Goal: Communication & Community: Answer question/provide support

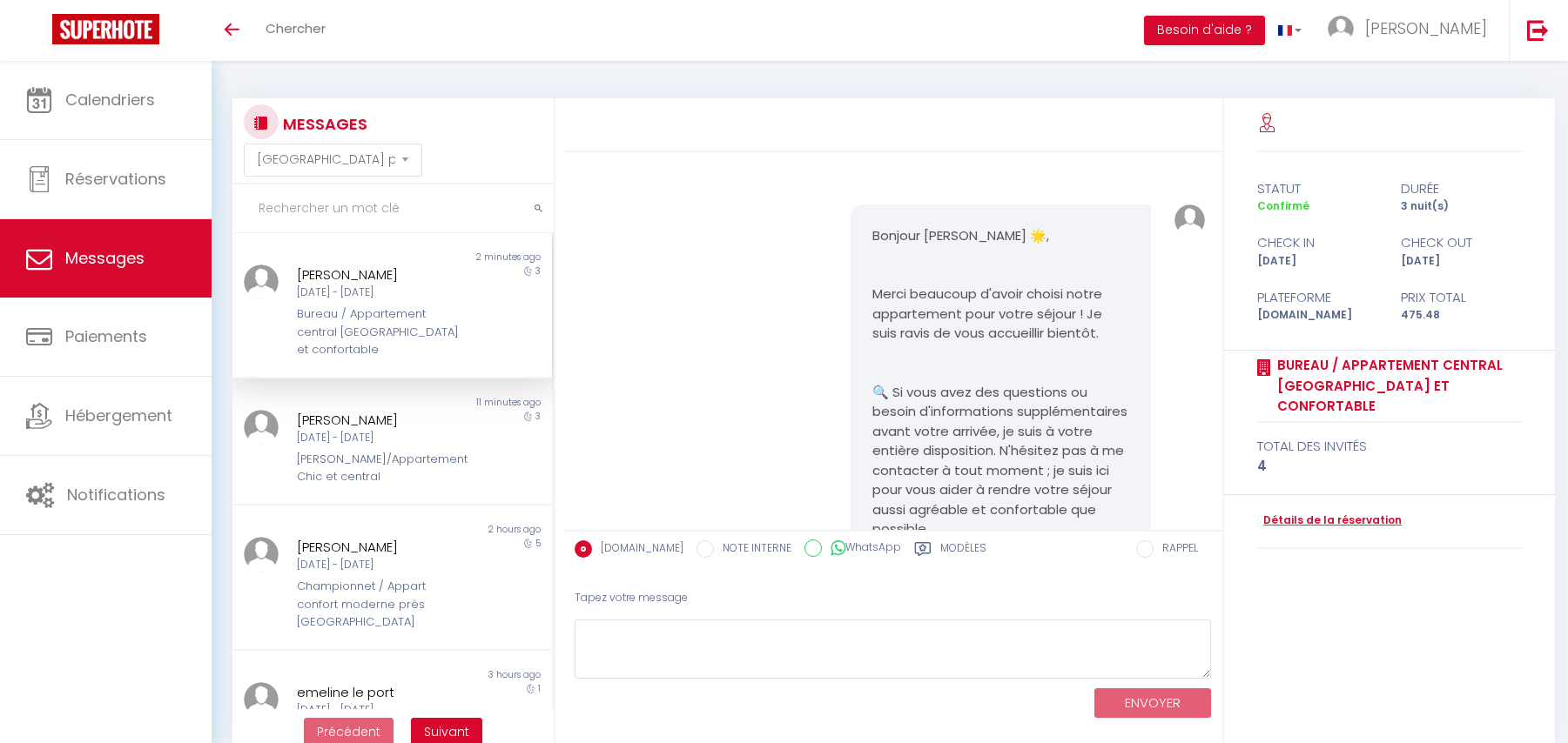
select select "message"
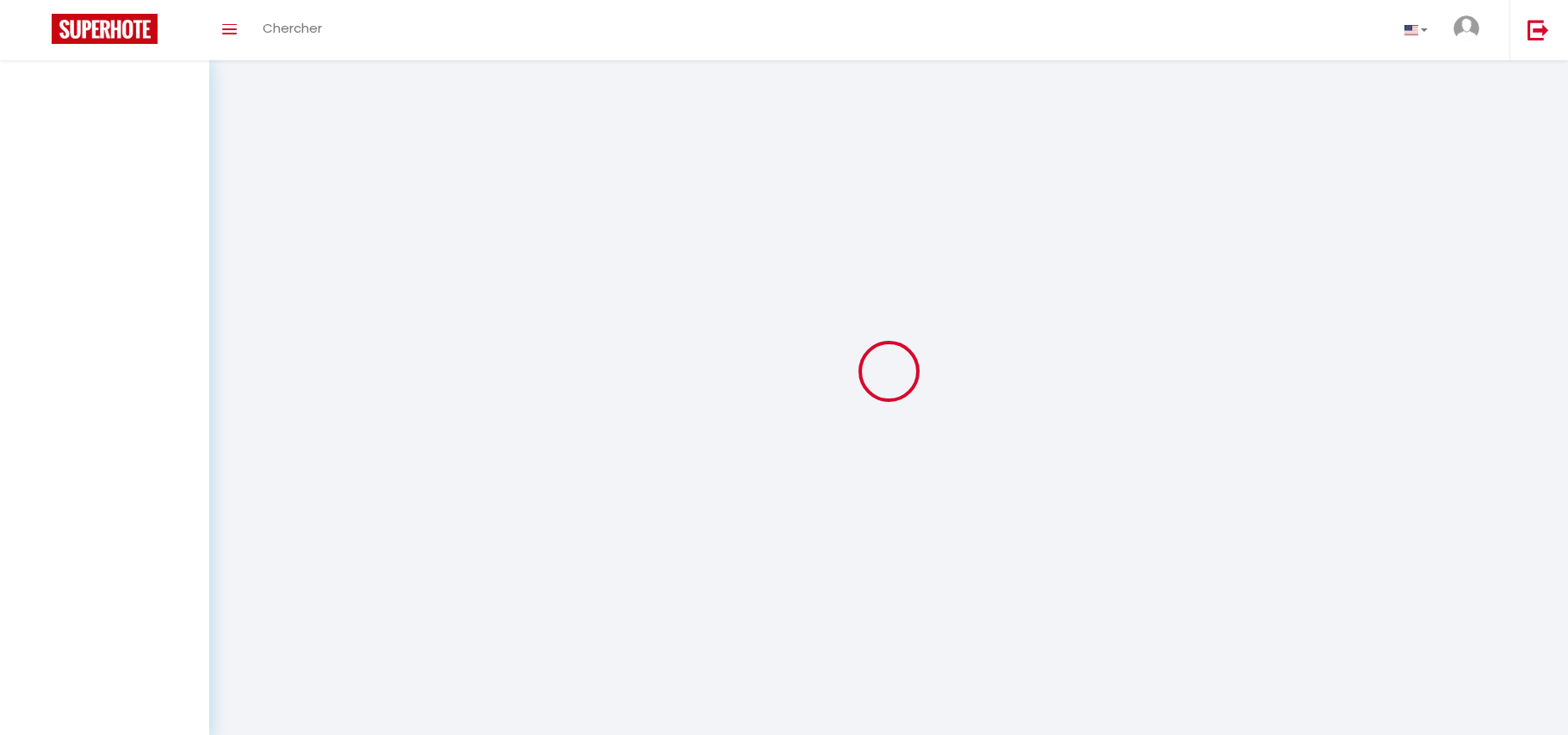
select select "message"
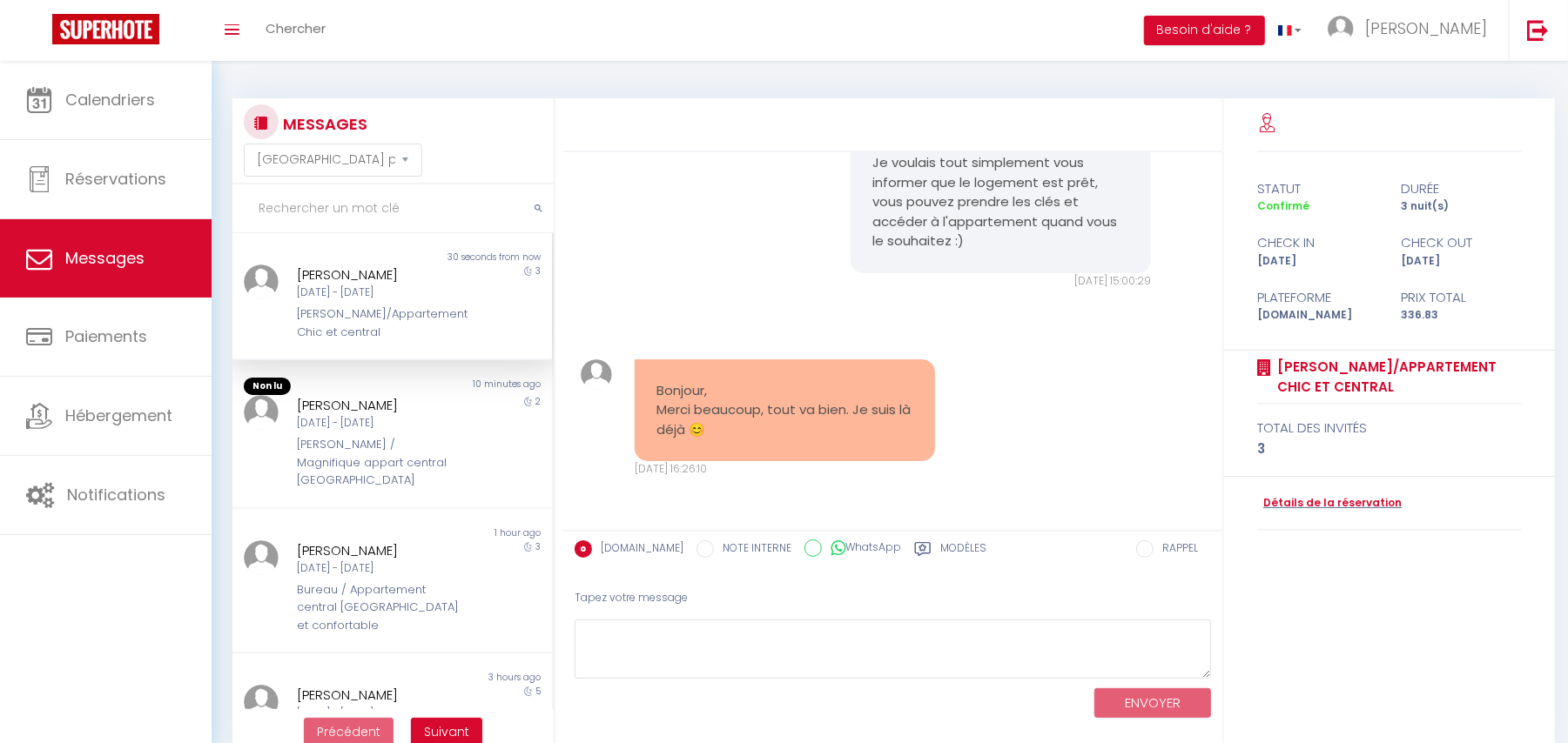
scroll to position [6169, 0]
drag, startPoint x: 701, startPoint y: 380, endPoint x: 753, endPoint y: 439, distance: 78.6
click at [753, 439] on div "Bonjour, Merci beaucoup, tout va bien. Je suis là déjà 😊" at bounding box center [785, 410] width 302 height 103
click at [753, 439] on pre "Bonjour, Merci beaucoup, tout va bien. Je suis là déjà 😊" at bounding box center [785, 411] width 257 height 59
click at [848, 637] on textarea at bounding box center [892, 649] width 636 height 60
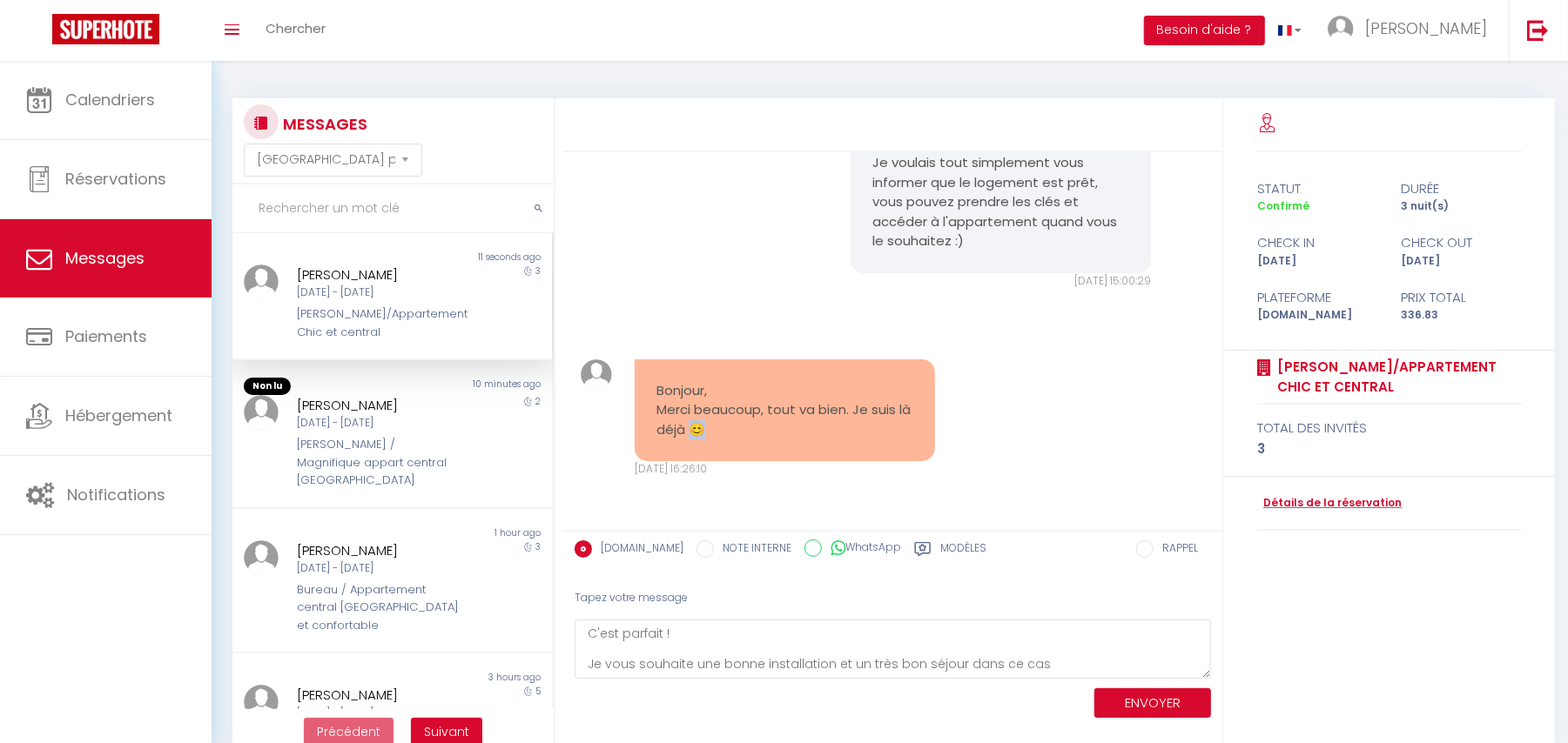
drag, startPoint x: 704, startPoint y: 422, endPoint x: 721, endPoint y: 422, distance: 17.0
click at [721, 422] on pre "Bonjour, Merci beaucoup, tout va bien. Je suis là déjà 😊" at bounding box center [785, 411] width 257 height 59
copy pre "😊"
click at [1050, 666] on textarea "C'est parfait ! Je vous souhaite une bonne installation et un très bon séjour d…" at bounding box center [892, 649] width 636 height 60
paste textarea "😊"
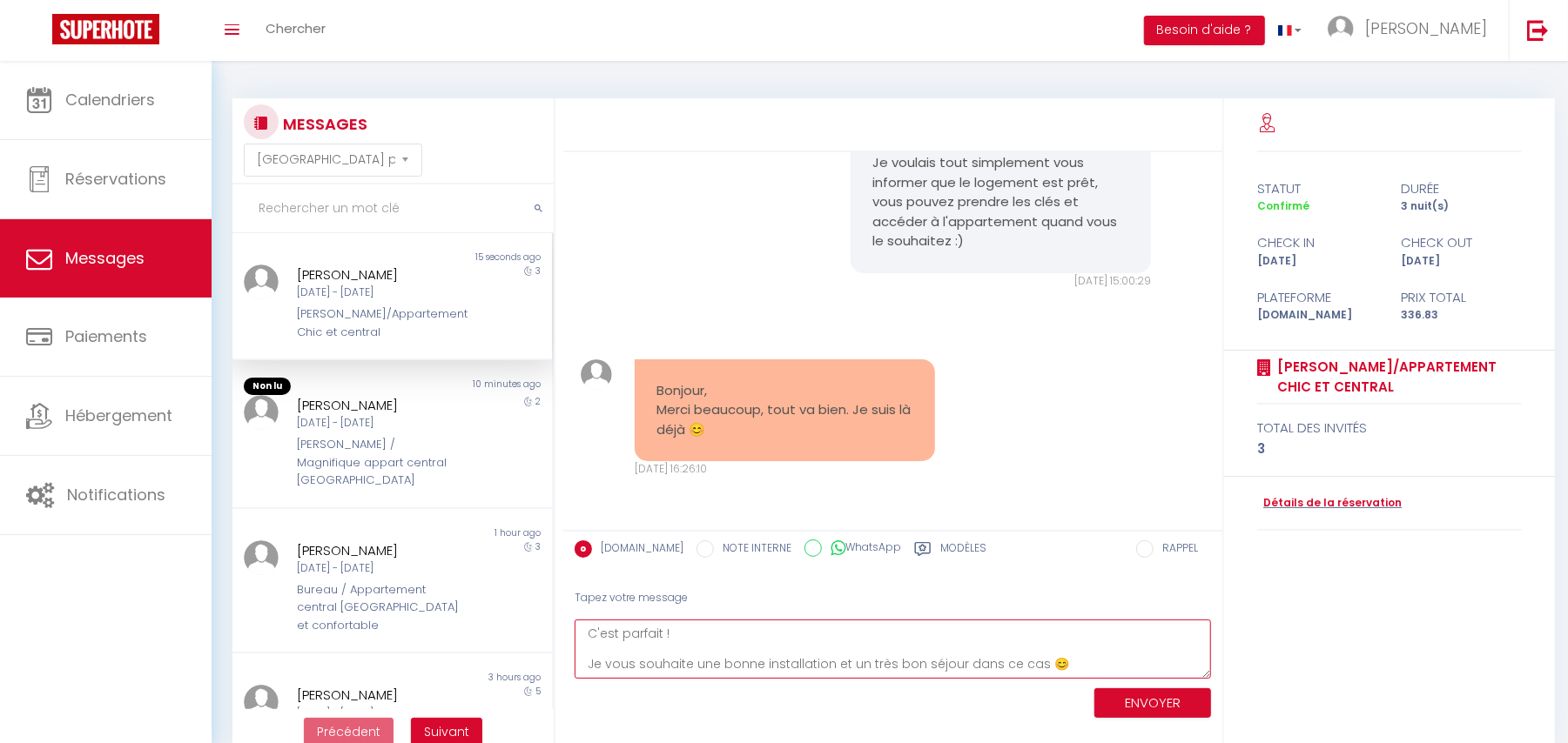
drag, startPoint x: 610, startPoint y: 665, endPoint x: 1028, endPoint y: 663, distance: 418.0
click at [1028, 663] on textarea "C'est parfait ! Je vous souhaite une bonne installation et un très bon séjour d…" at bounding box center [892, 649] width 636 height 60
click at [1071, 663] on textarea "C'est parfait ! Je vous souhaite une bonne installation et un très bon séjour d…" at bounding box center [892, 649] width 636 height 60
type textarea "C'est parfait ! Je vous souhaite une bonne installation et un très bon séjour d…"
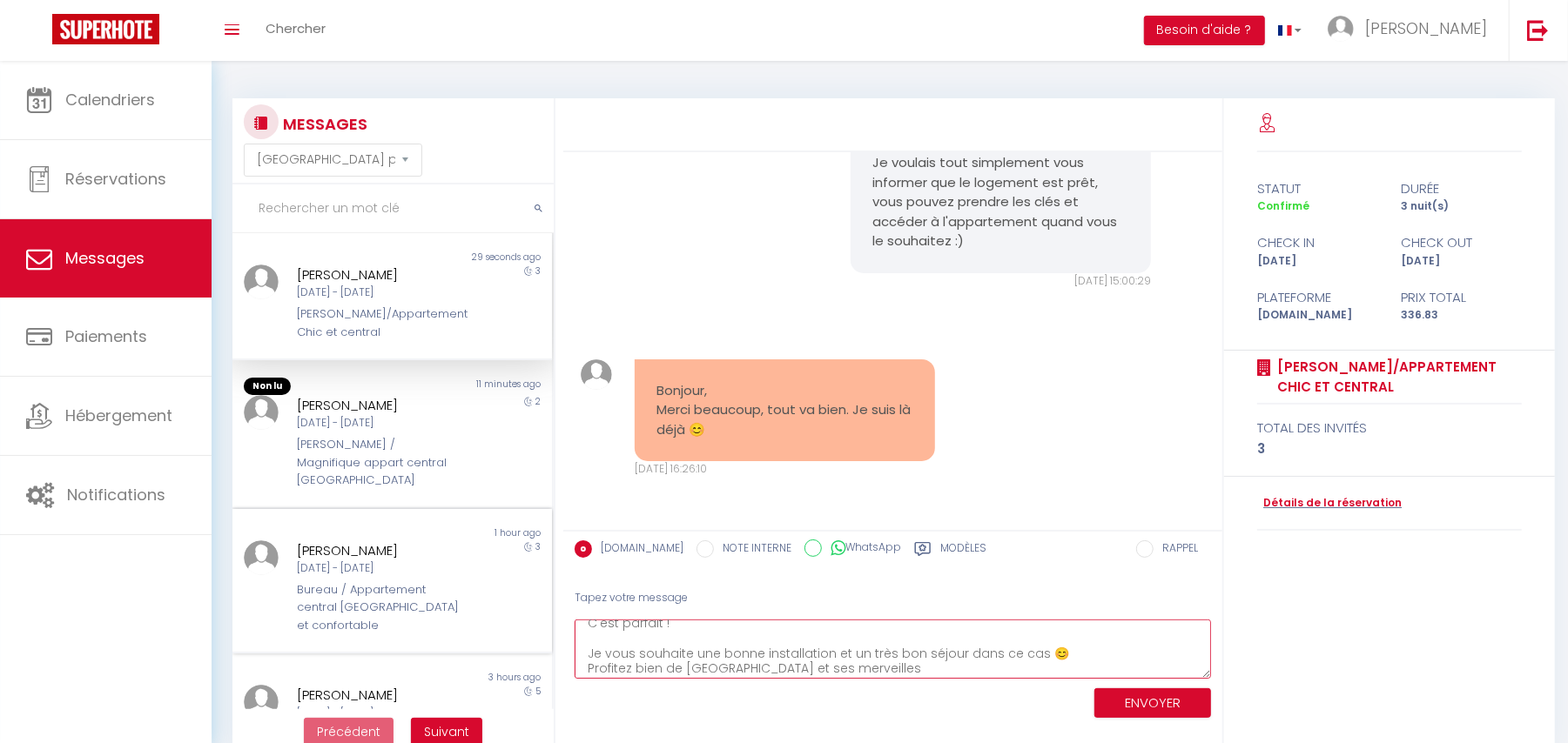
scroll to position [0, 0]
drag, startPoint x: 820, startPoint y: 663, endPoint x: 439, endPoint y: 623, distance: 383.1
click at [439, 623] on div "MESSAGES Trier par date de réservation Trier par date de message Non lu 29 seco…" at bounding box center [890, 425] width 1338 height 656
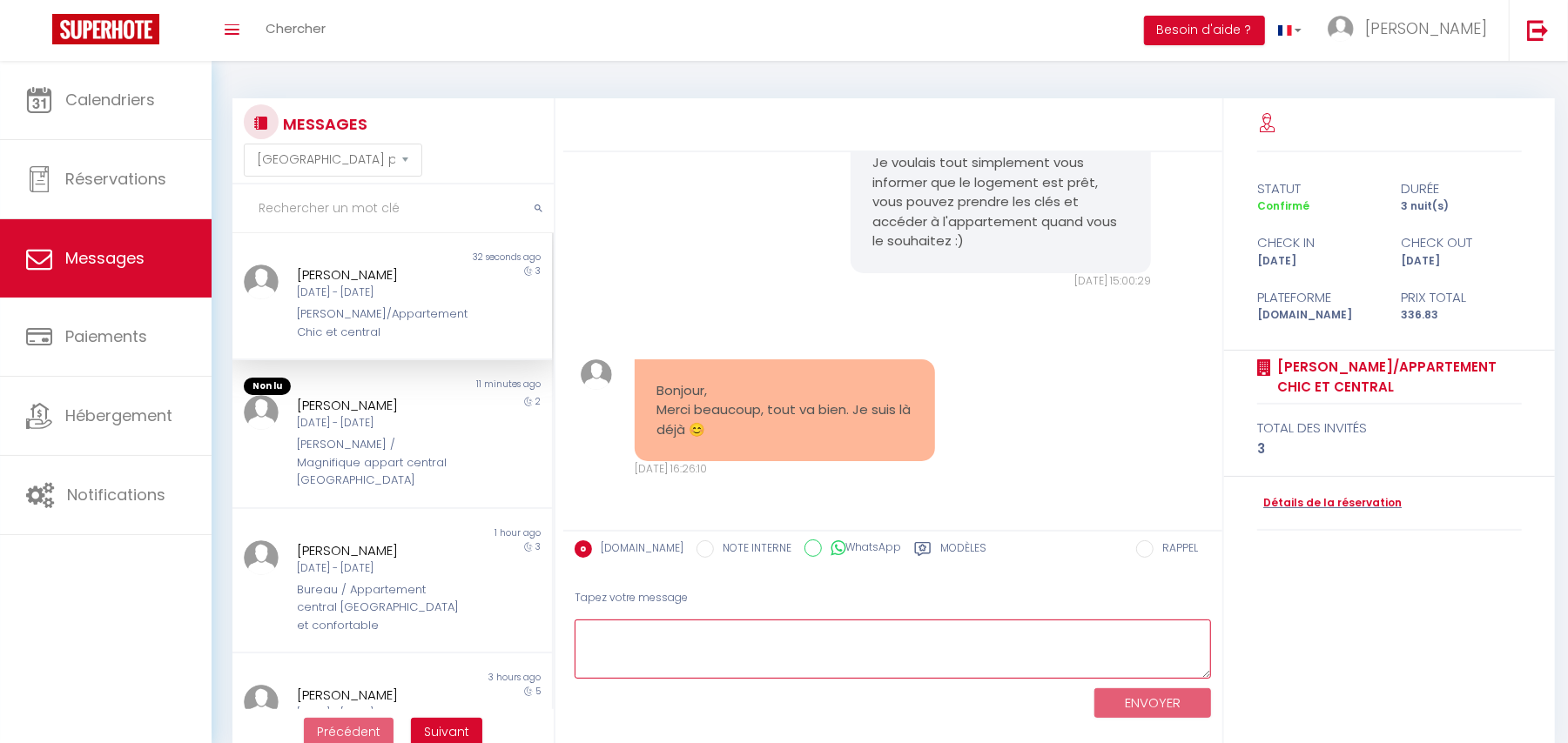
paste textarea "C’est parfait ! Je vous souhaite une bonne installation et un excellent séjour …"
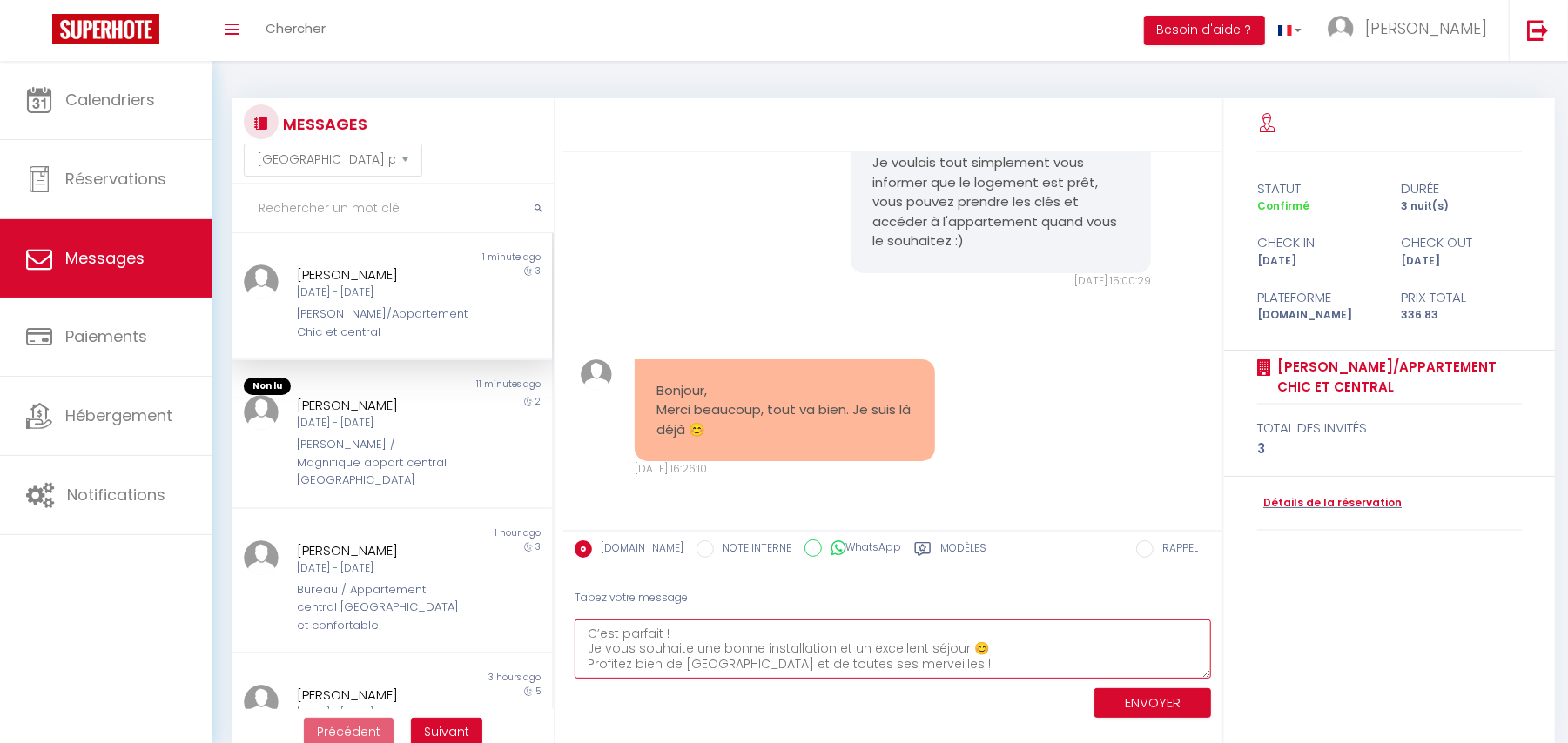
type textarea "C’est parfait ! Je vous souhaite une bonne installation et un excellent séjour …"
click at [1172, 704] on button "ENVOYER" at bounding box center [1153, 703] width 117 height 31
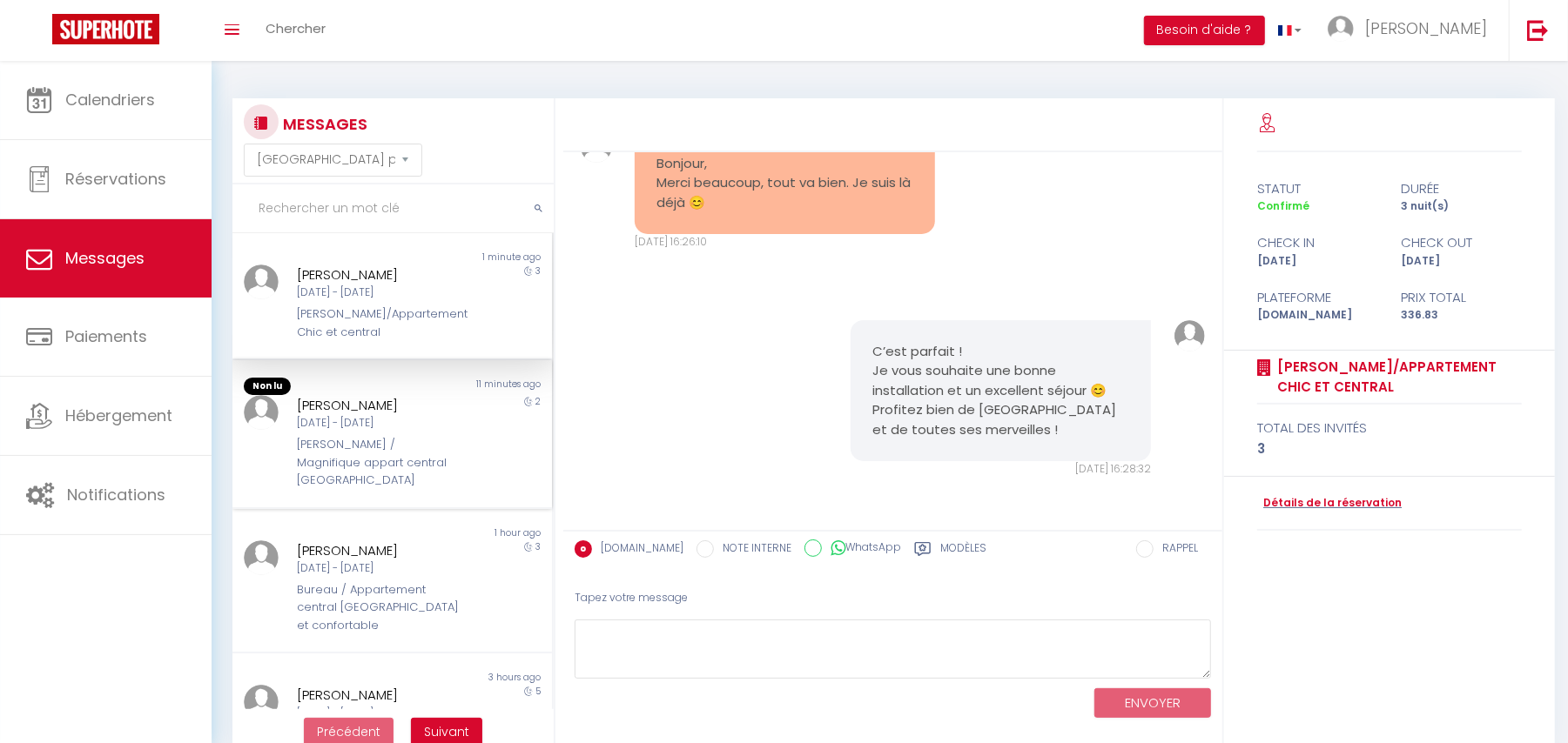
click at [382, 432] on div "[DATE] - [DATE]" at bounding box center [379, 423] width 164 height 16
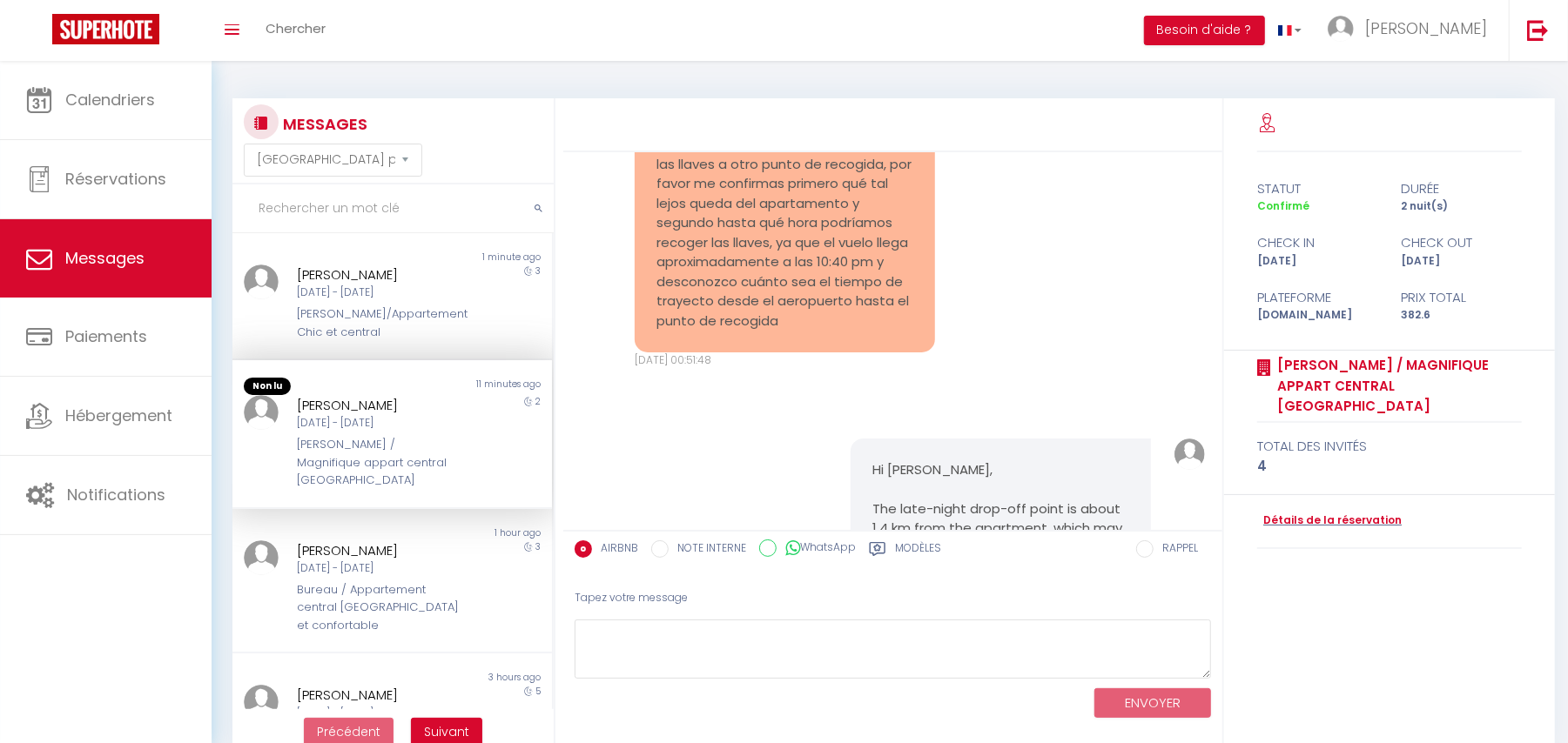
scroll to position [4373, 0]
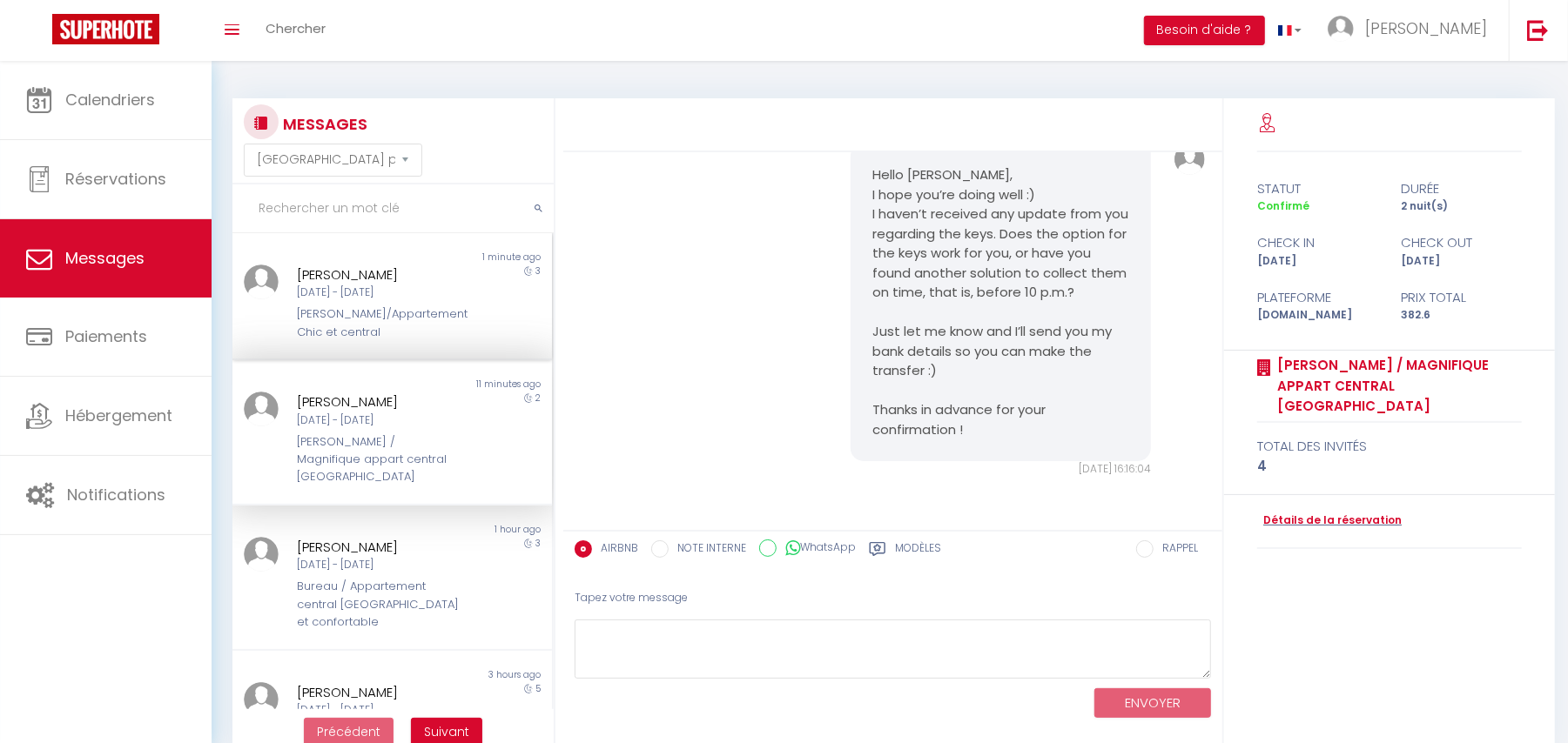
click at [386, 337] on div "[PERSON_NAME]/Appartement Chic et central" at bounding box center [379, 324] width 164 height 36
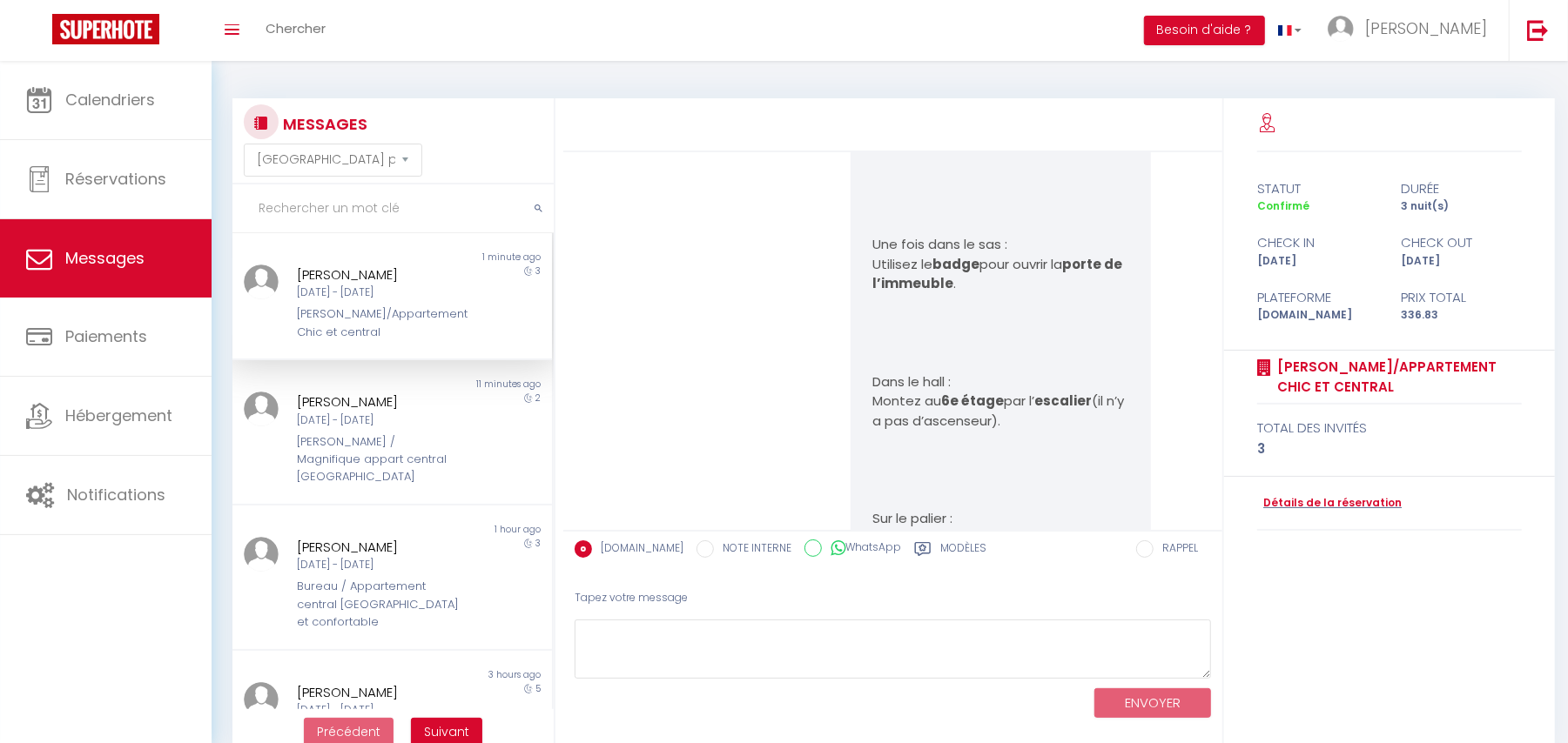
scroll to position [6397, 0]
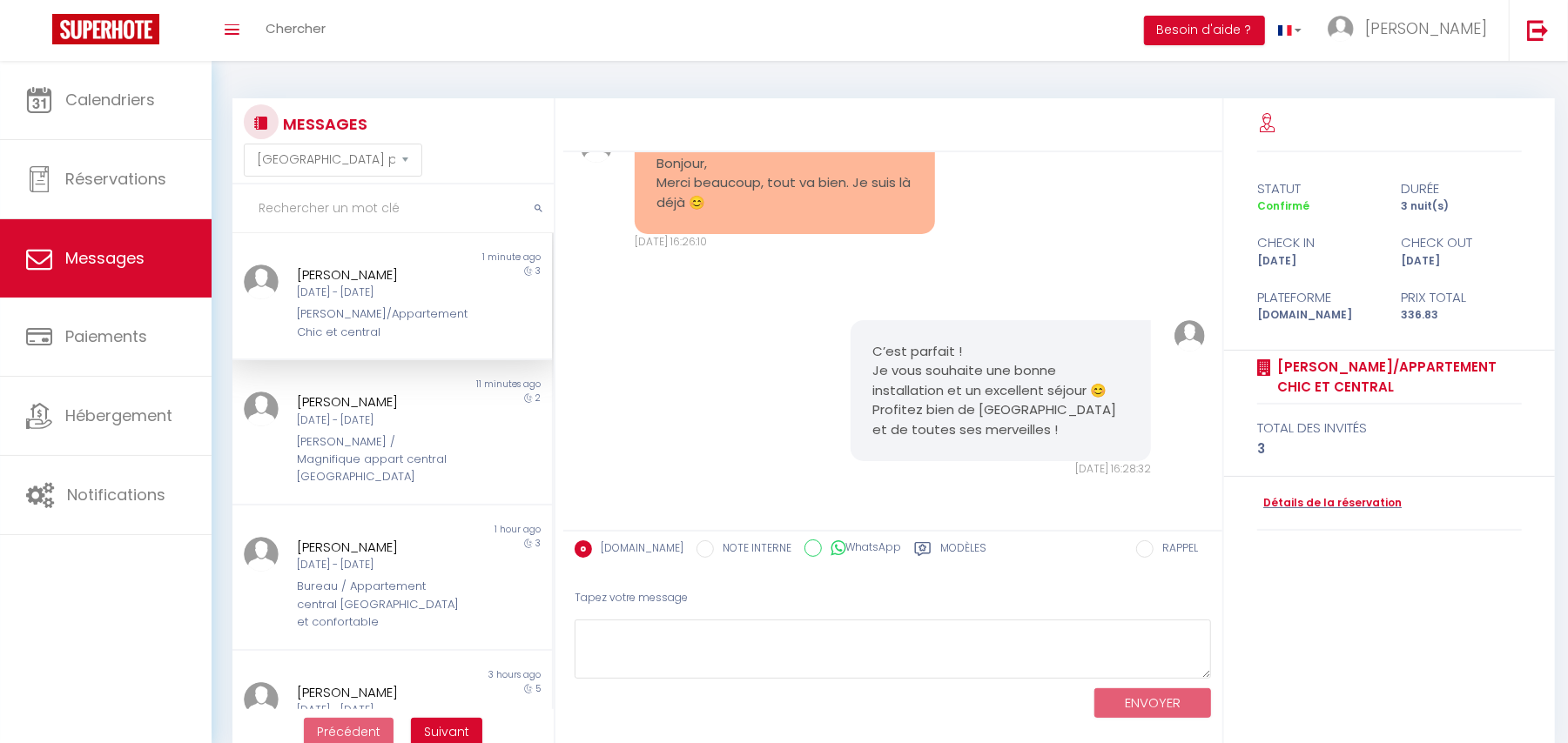
click at [728, 362] on div "C’est parfait ! Je vous souhaite une bonne installation et un excellent séjour …" at bounding box center [894, 398] width 648 height 227
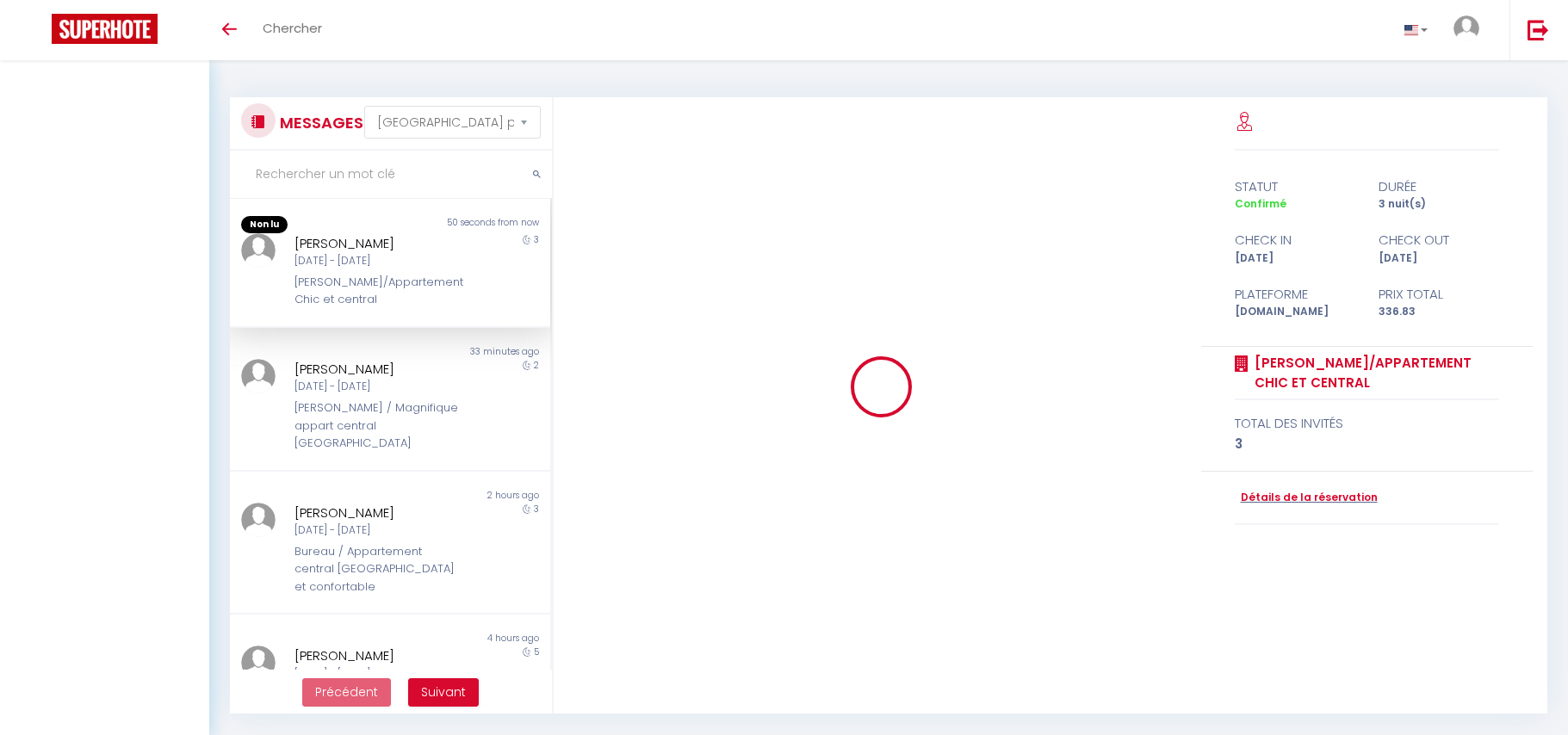
select select "message"
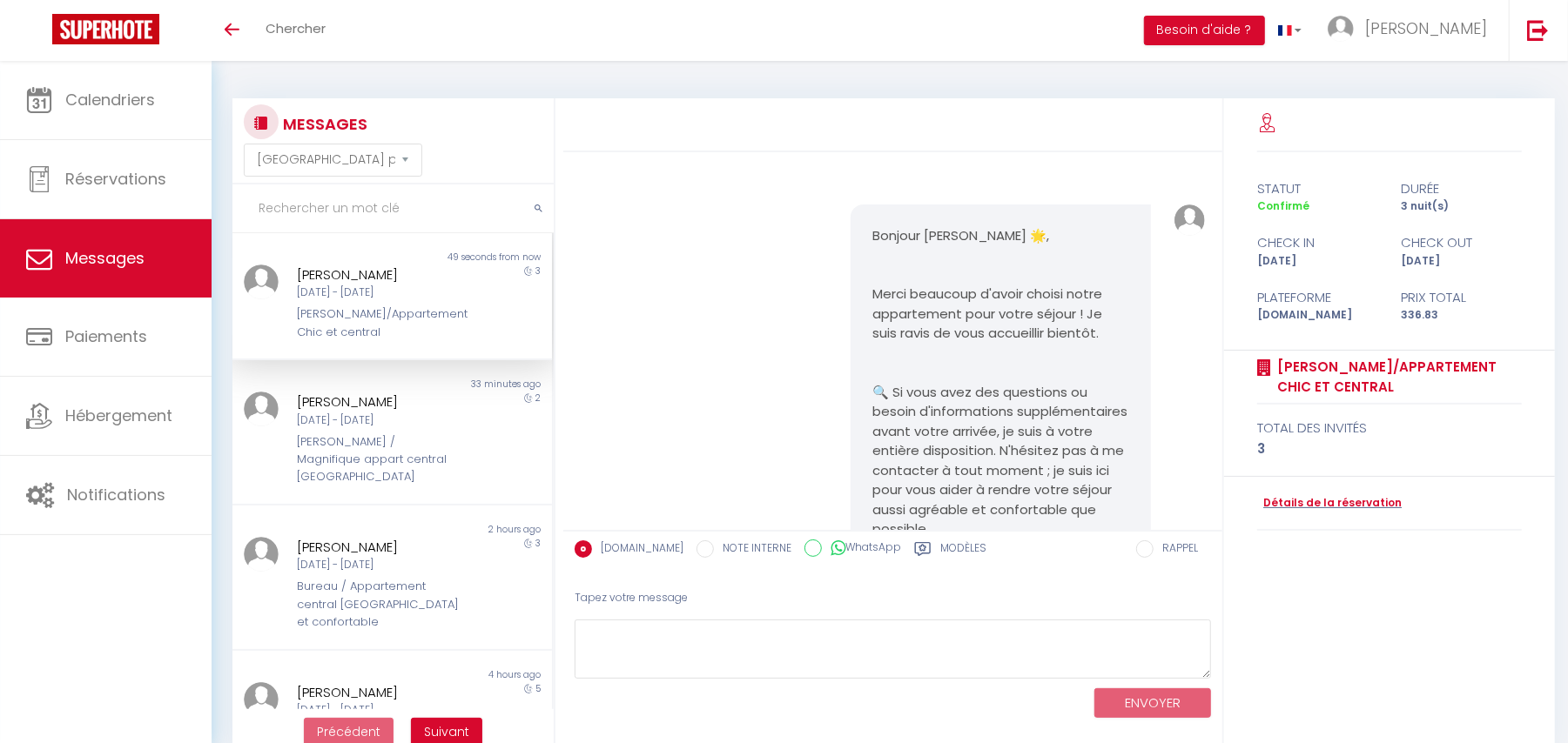
scroll to position [6547, 0]
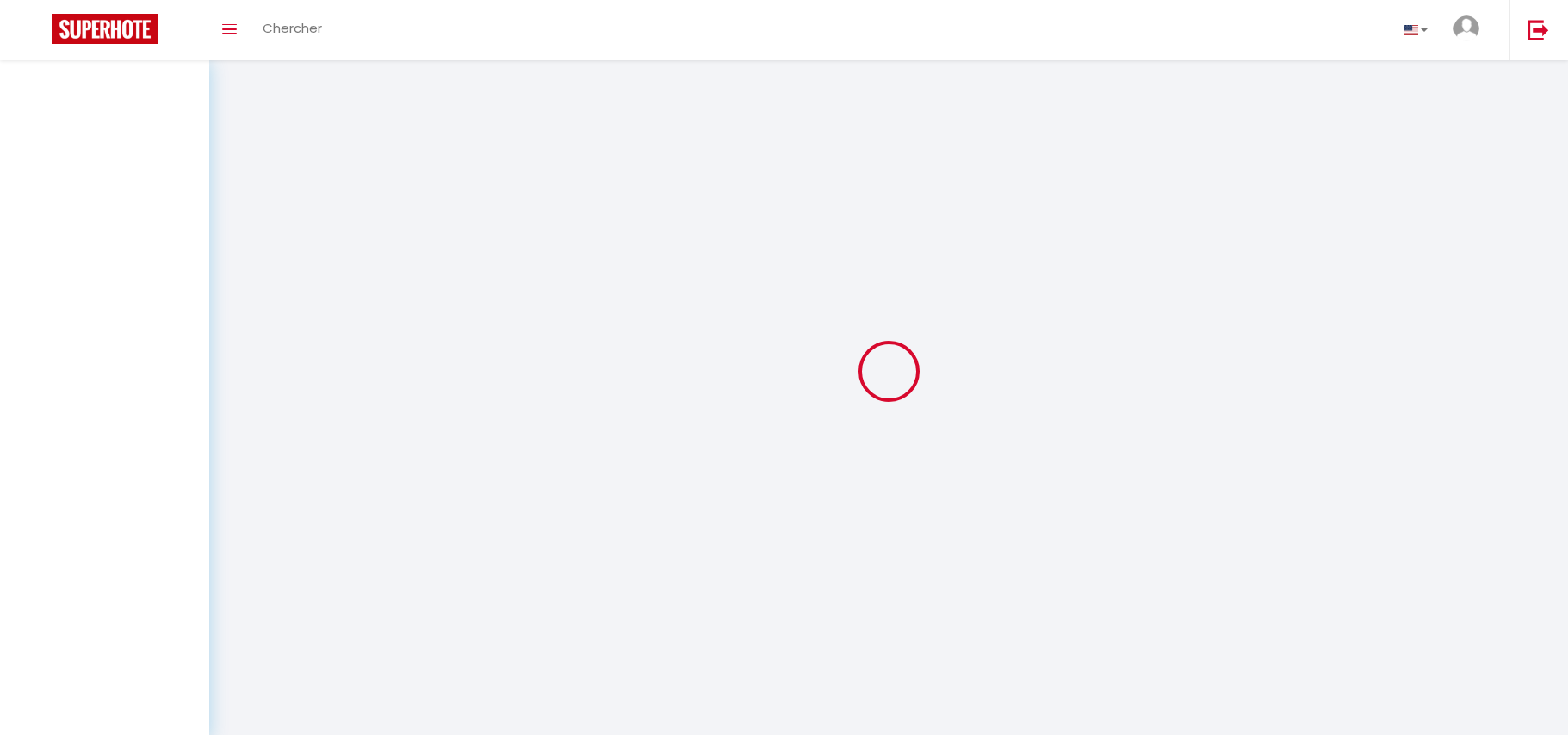
select select "message"
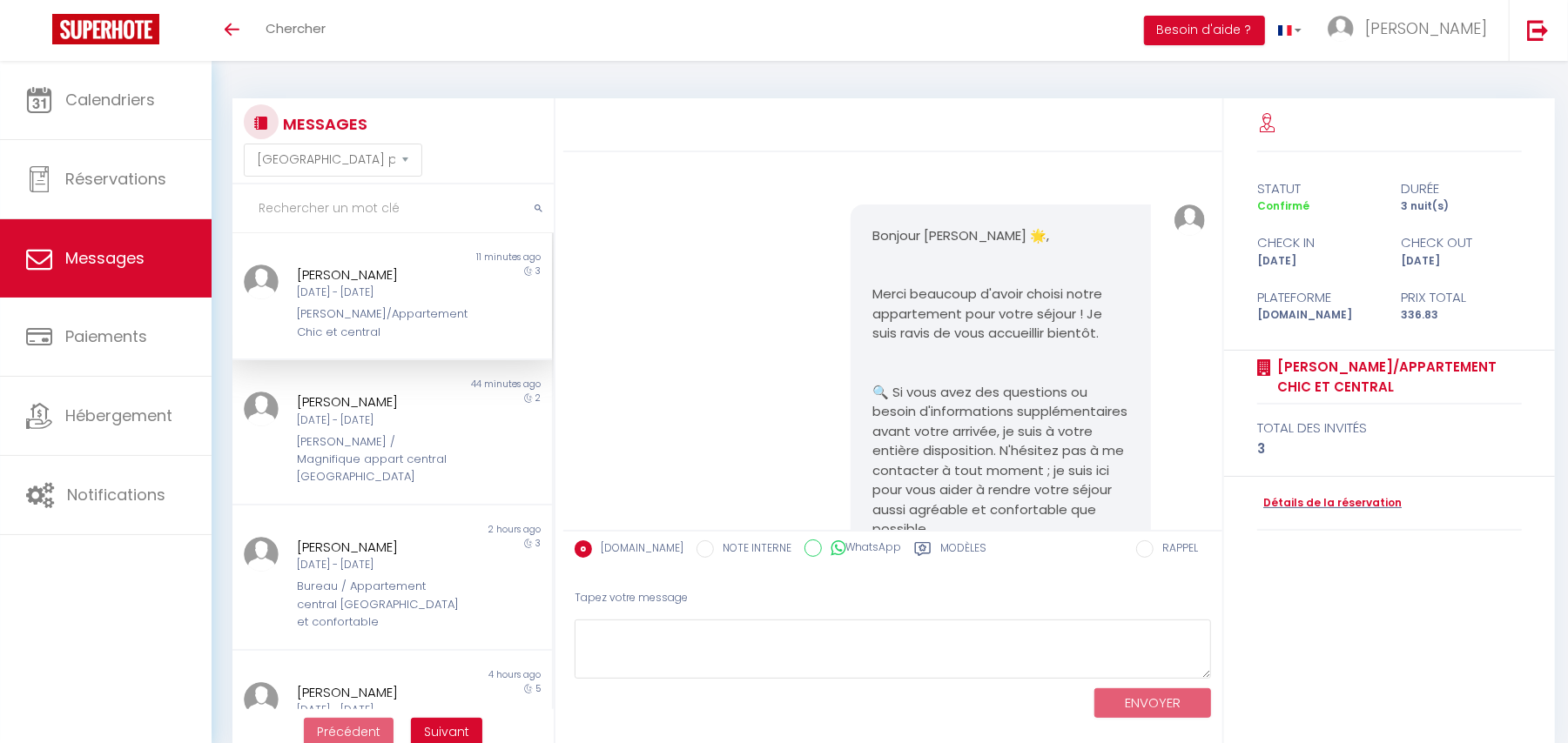
scroll to position [6547, 0]
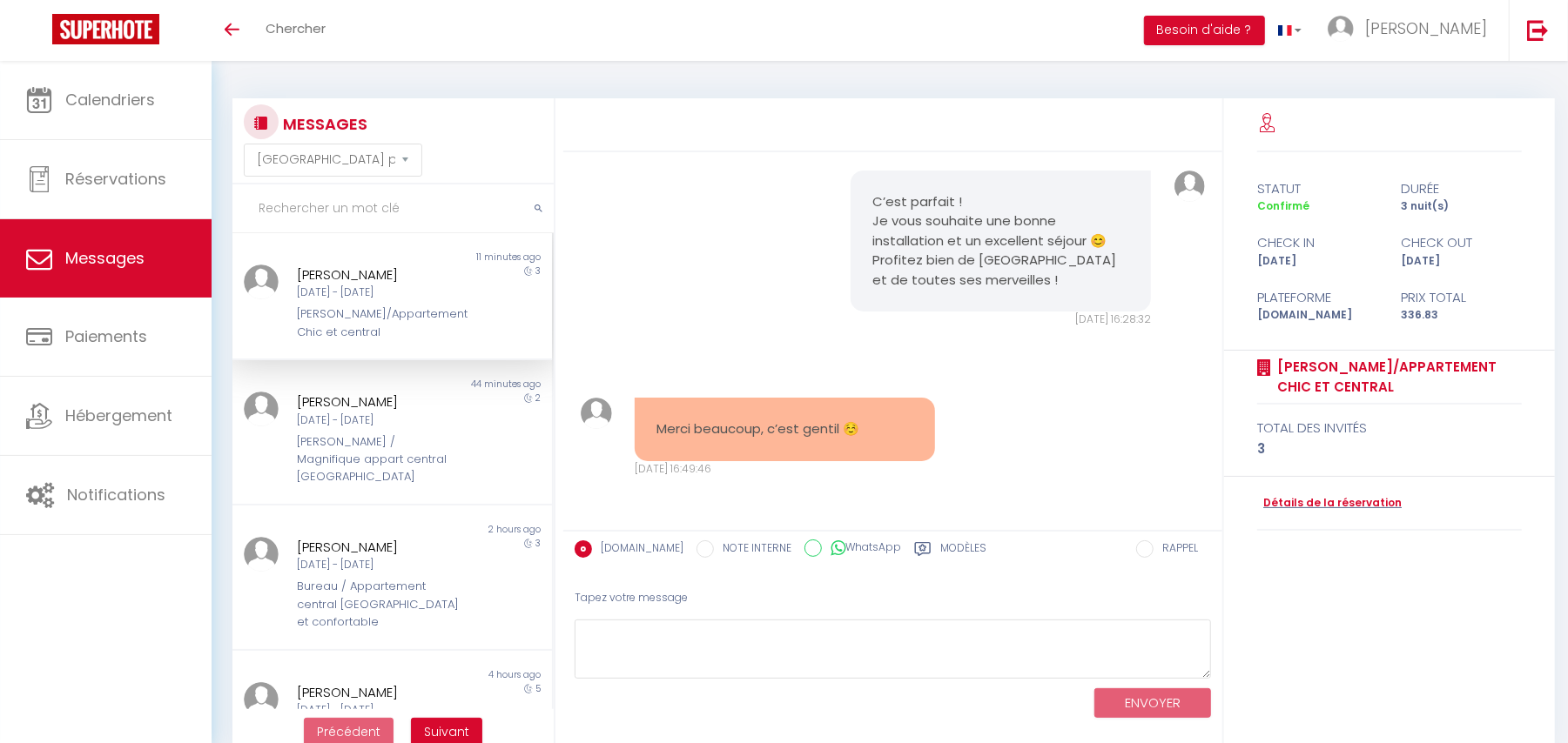
click at [721, 238] on div "C’est parfait ! Je vous souhaite une bonne installation et un excellent séjour …" at bounding box center [894, 249] width 648 height 227
click at [683, 240] on div "C’est parfait ! Je vous souhaite une bonne installation et un excellent séjour …" at bounding box center [894, 249] width 648 height 227
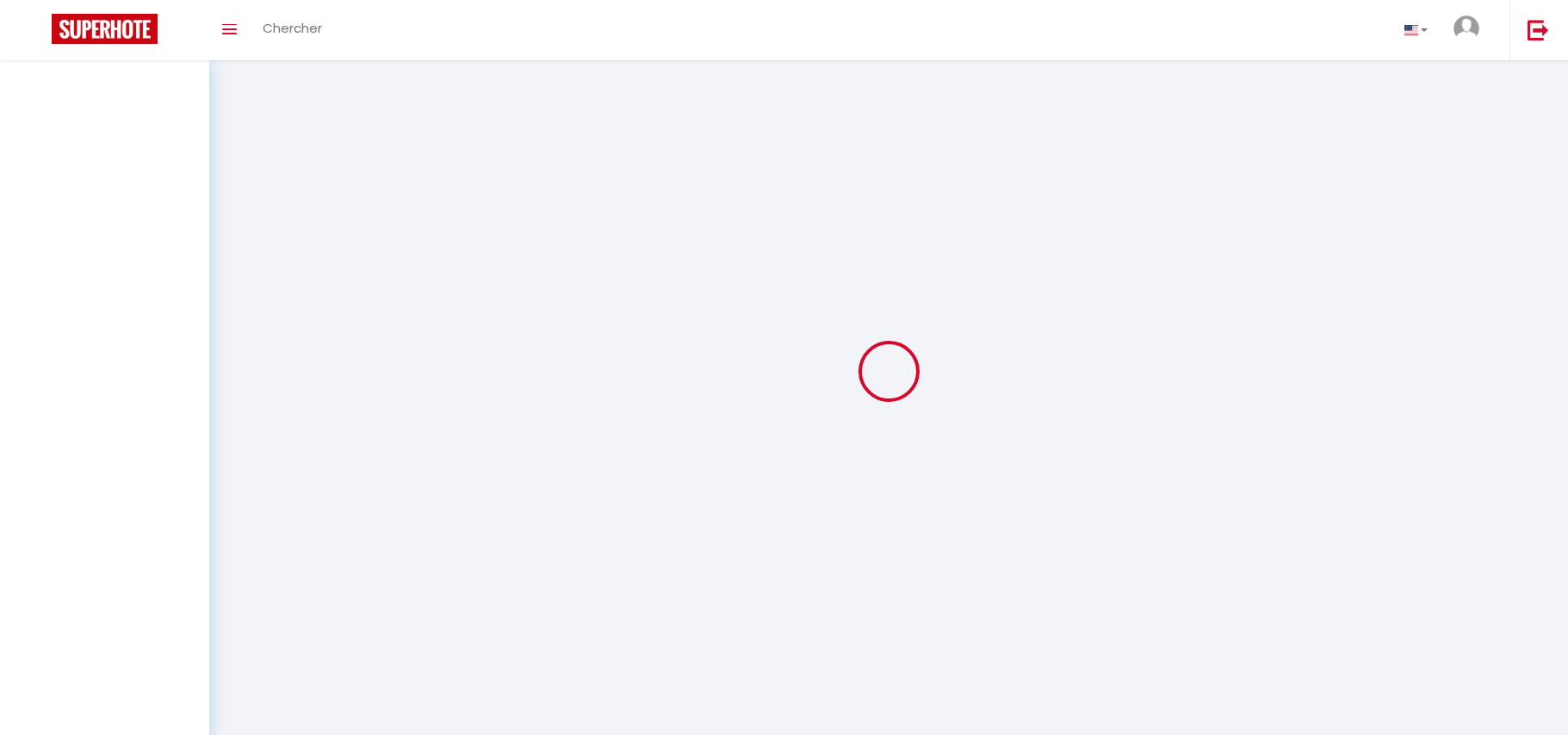
select select "message"
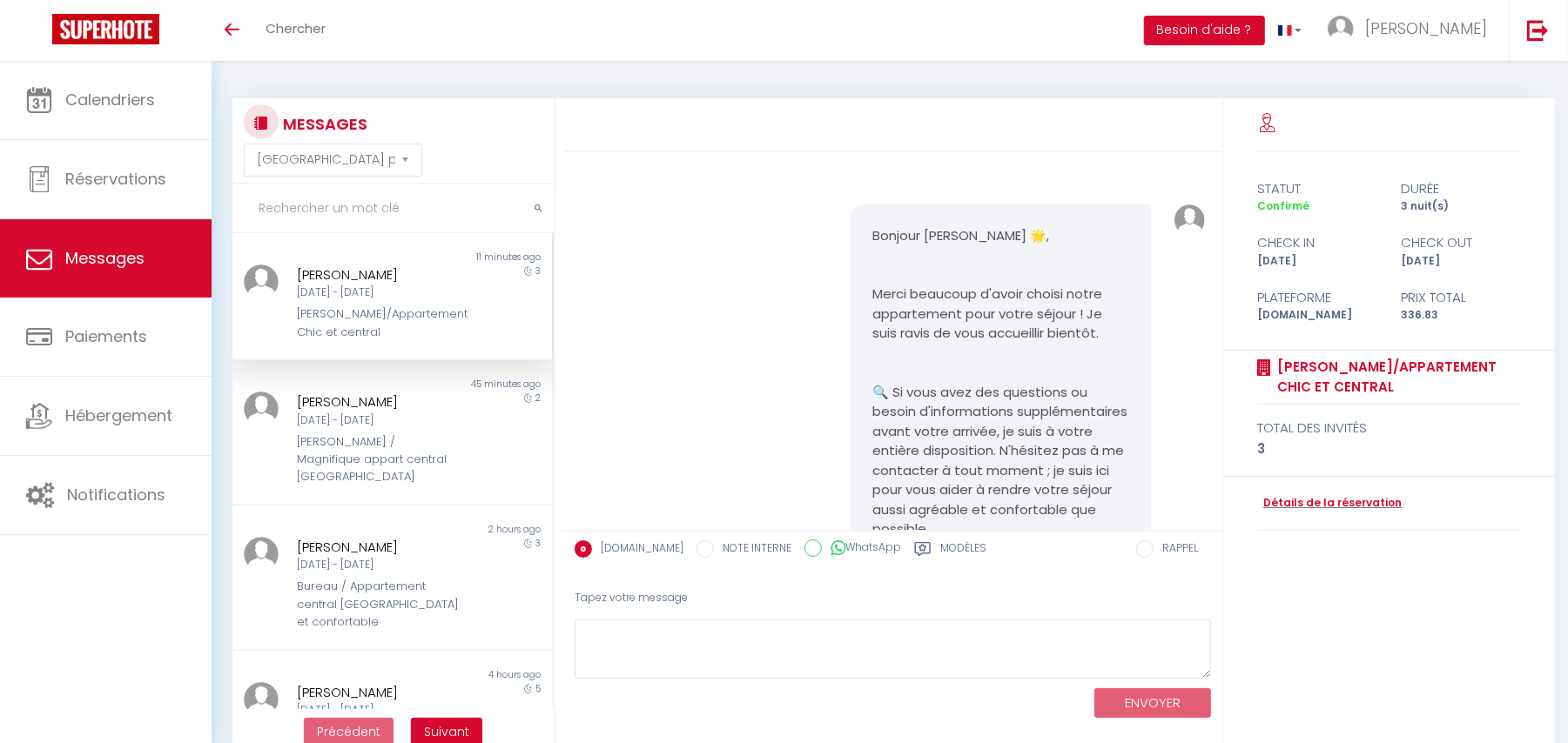
scroll to position [6547, 0]
